Goal: Transaction & Acquisition: Purchase product/service

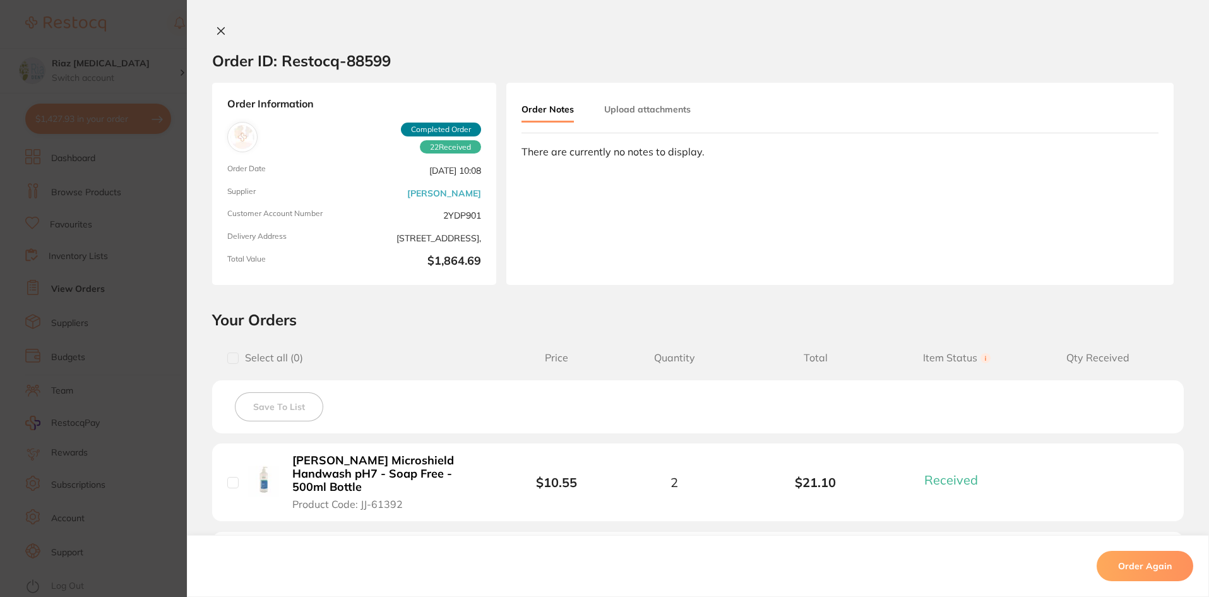
scroll to position [1579, 0]
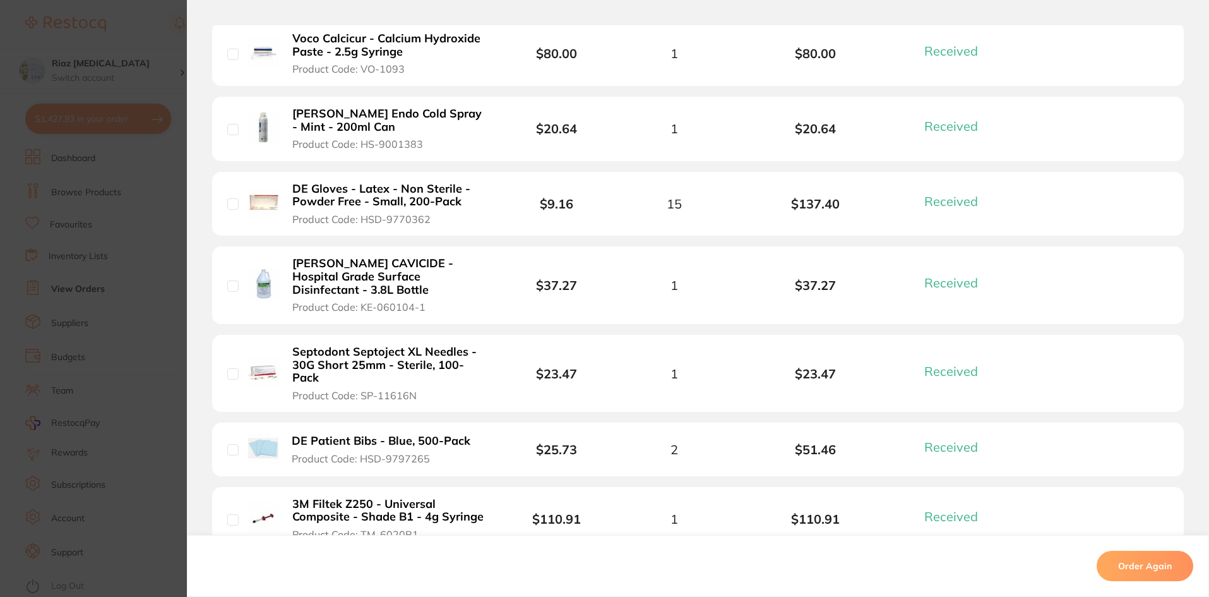
click at [136, 59] on section "Order ID: Restocq- 88599 Order Information 22 Received Completed Order Order Da…" at bounding box center [604, 298] width 1209 height 597
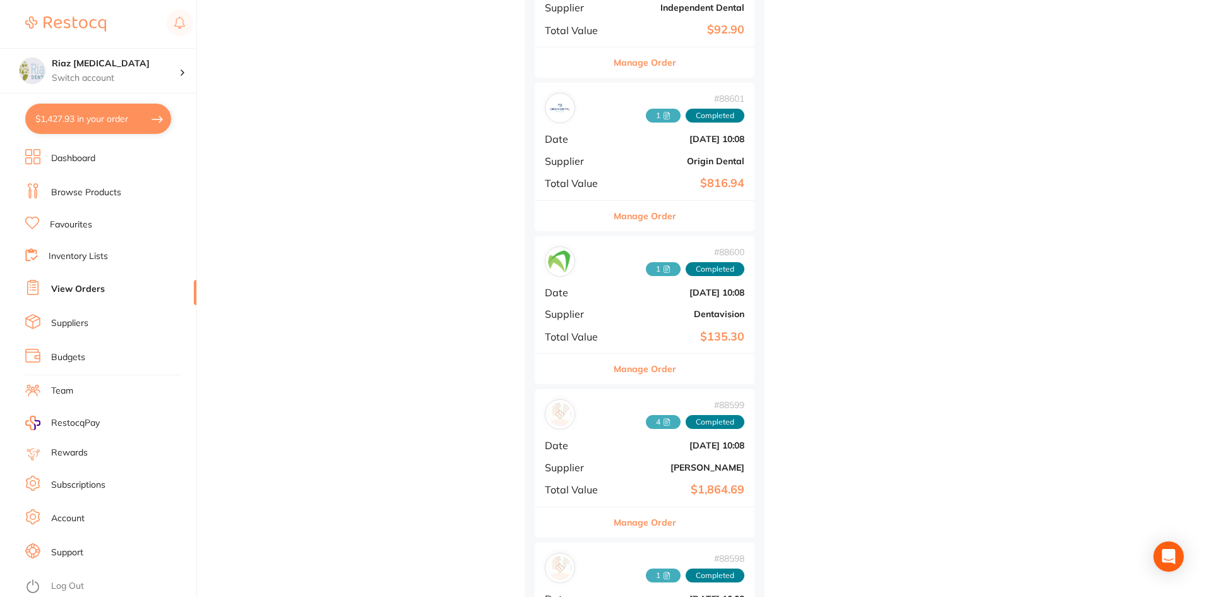
scroll to position [1705, 0]
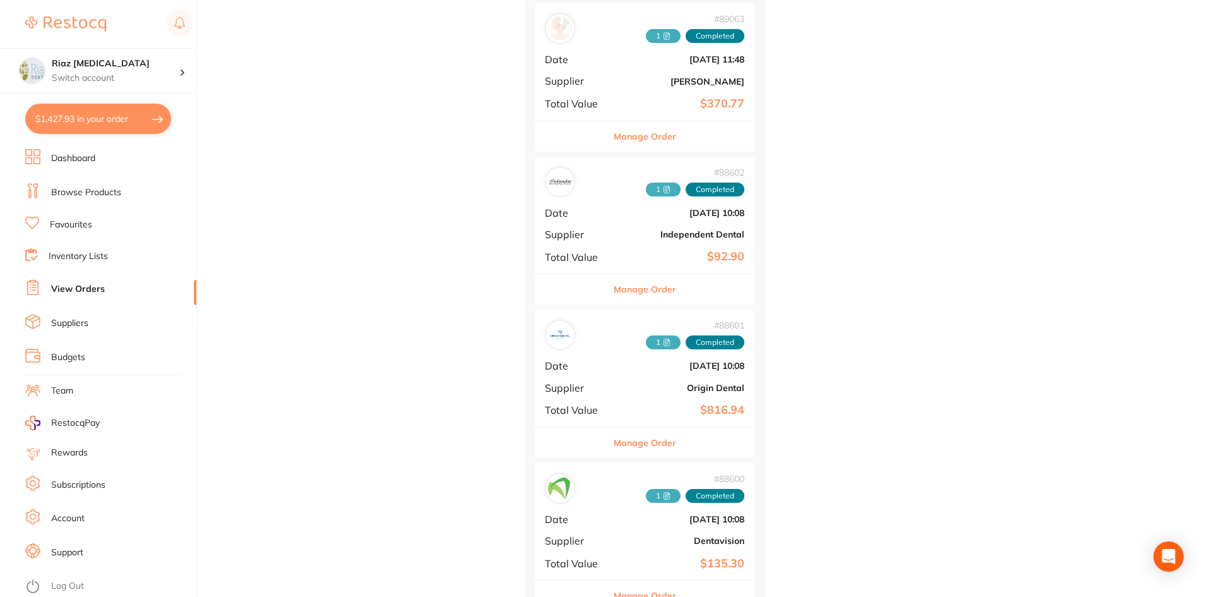
click at [79, 184] on li "Browse Products" at bounding box center [110, 192] width 171 height 19
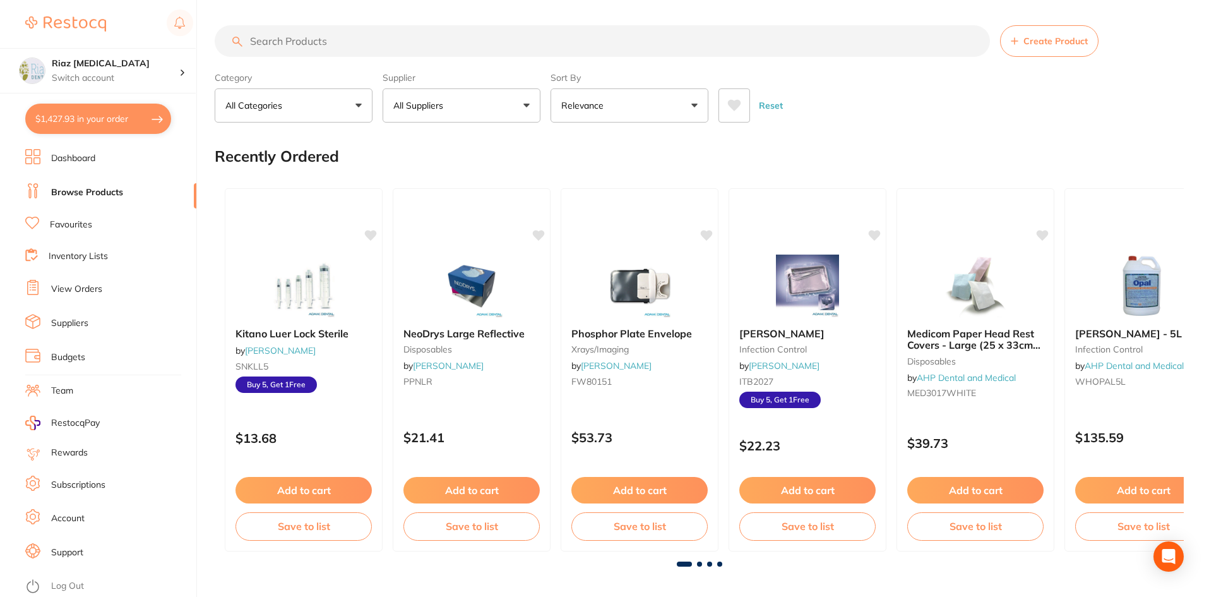
click at [298, 40] on input "search" at bounding box center [602, 41] width 775 height 32
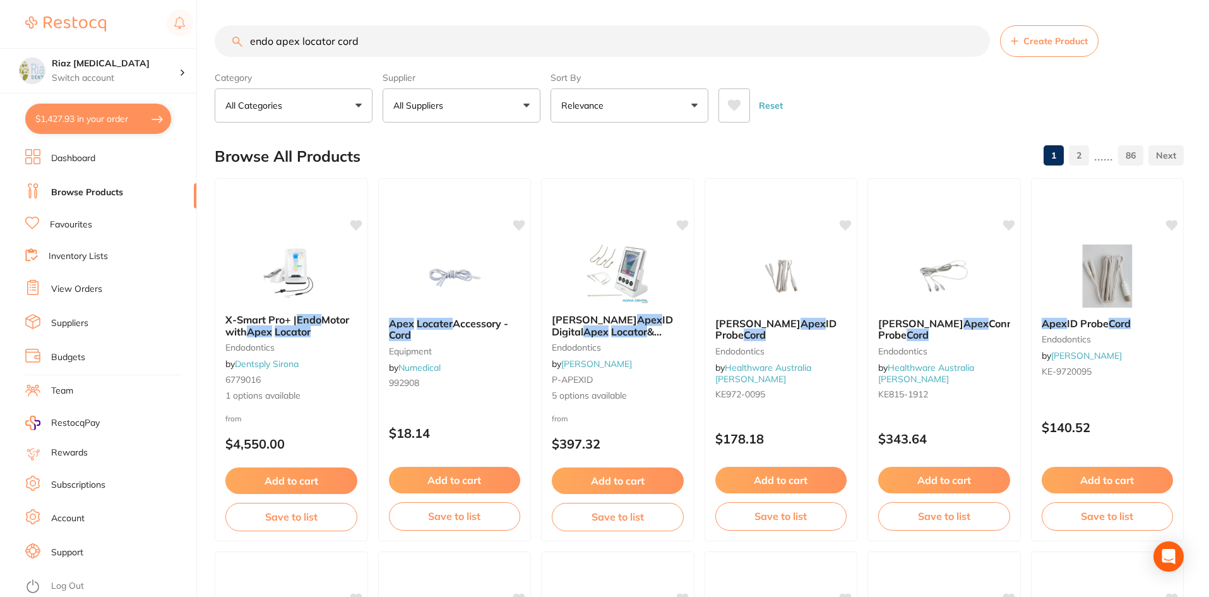
drag, startPoint x: 388, startPoint y: 37, endPoint x: 195, endPoint y: 46, distance: 194.1
click at [195, 46] on div "$1,427.93 Riaz [MEDICAL_DATA] Switch account Riaz [MEDICAL_DATA] $1,427.93 in y…" at bounding box center [604, 298] width 1209 height 597
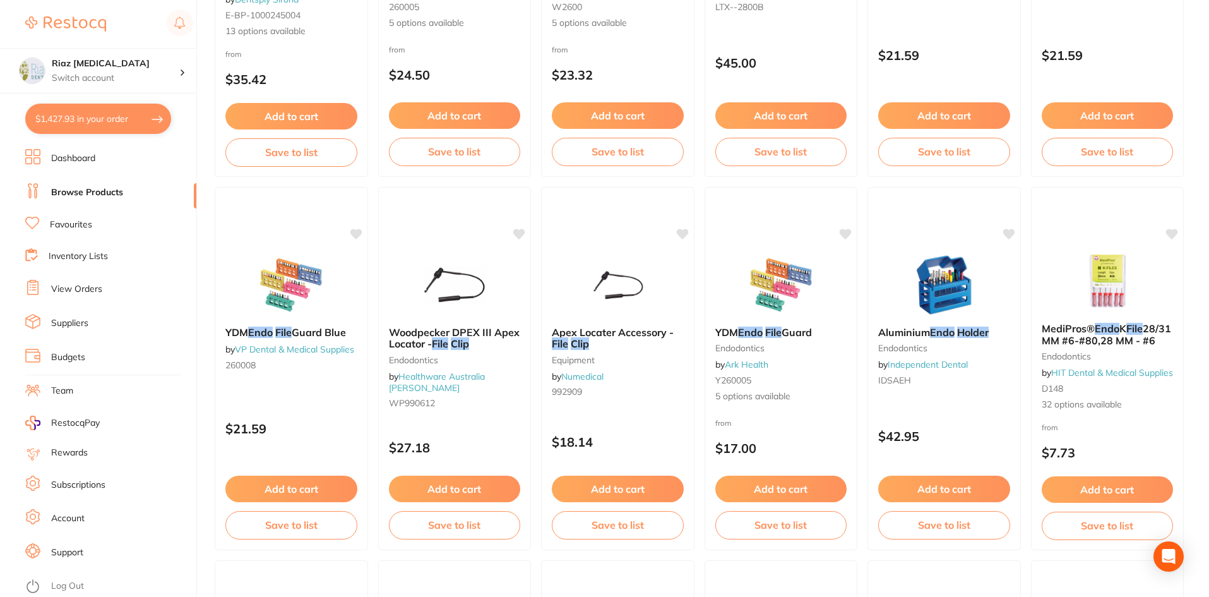
scroll to position [758, 0]
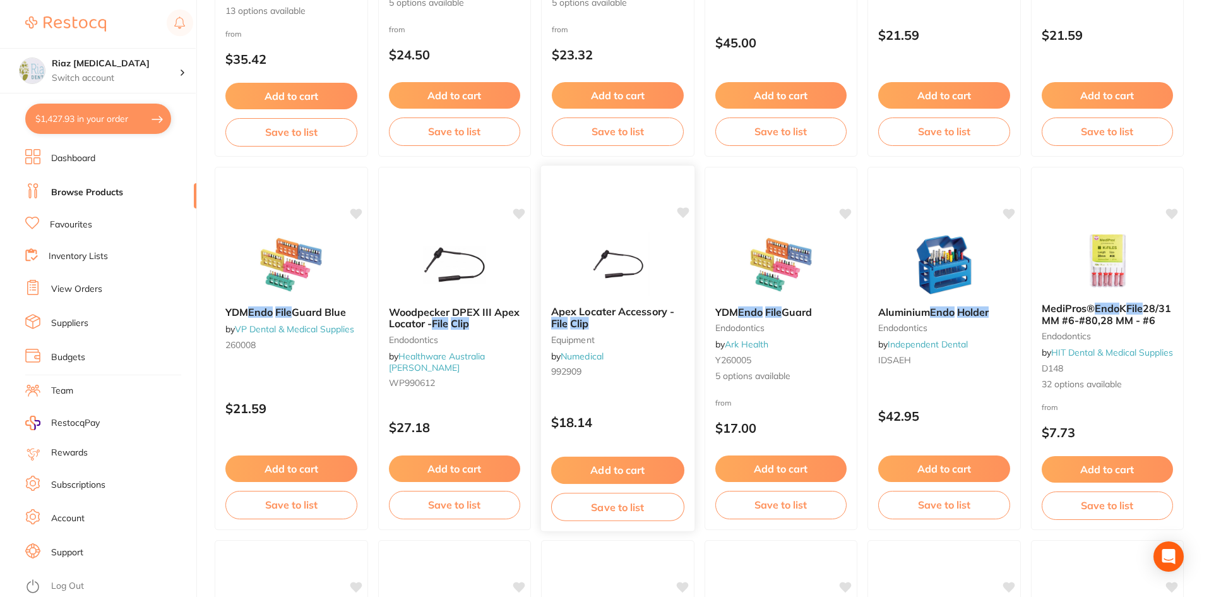
type input "endo file holder clip"
click at [597, 469] on button "Add to cart" at bounding box center [617, 470] width 133 height 27
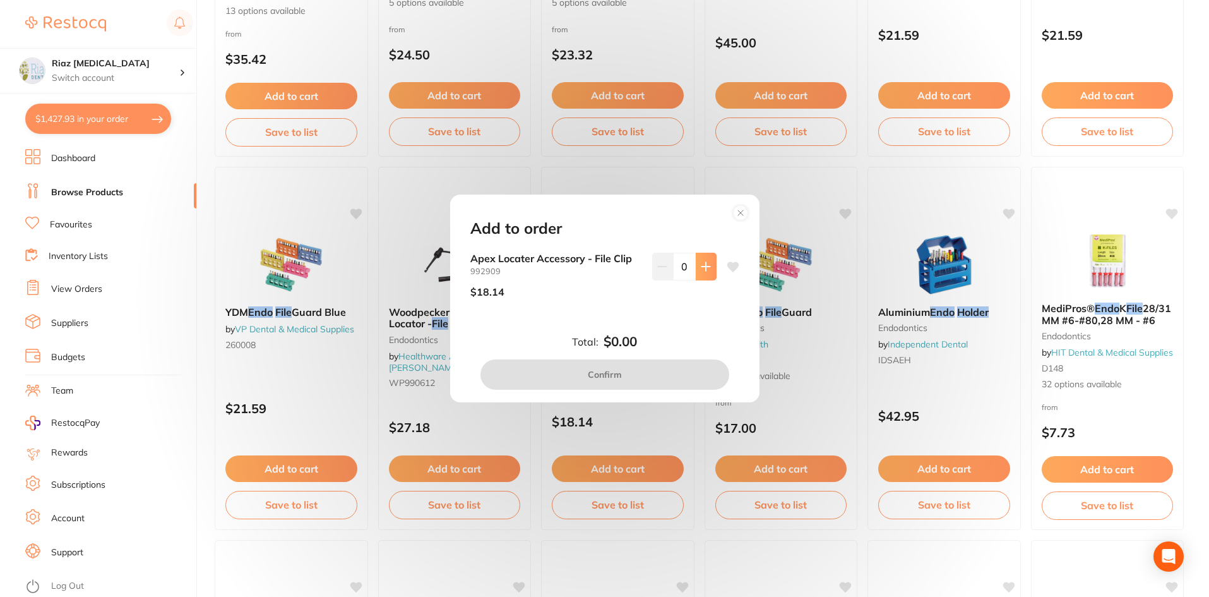
click at [704, 264] on icon at bounding box center [706, 266] width 10 height 10
type input "2"
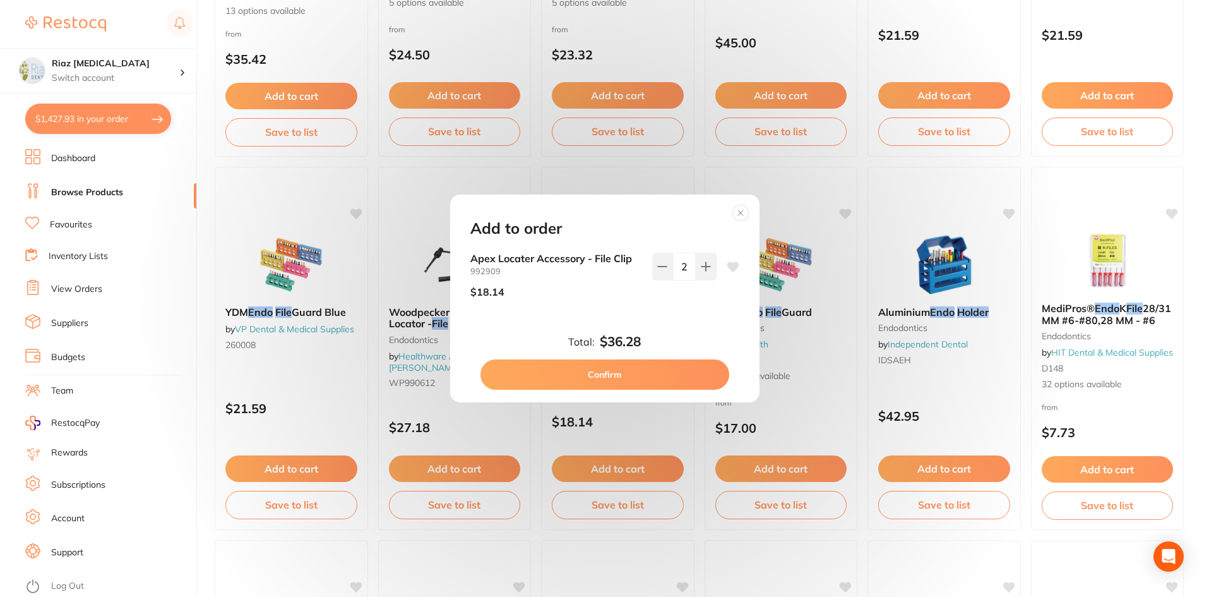
click at [608, 377] on button "Confirm" at bounding box center [605, 374] width 249 height 30
